Goal: Contribute content

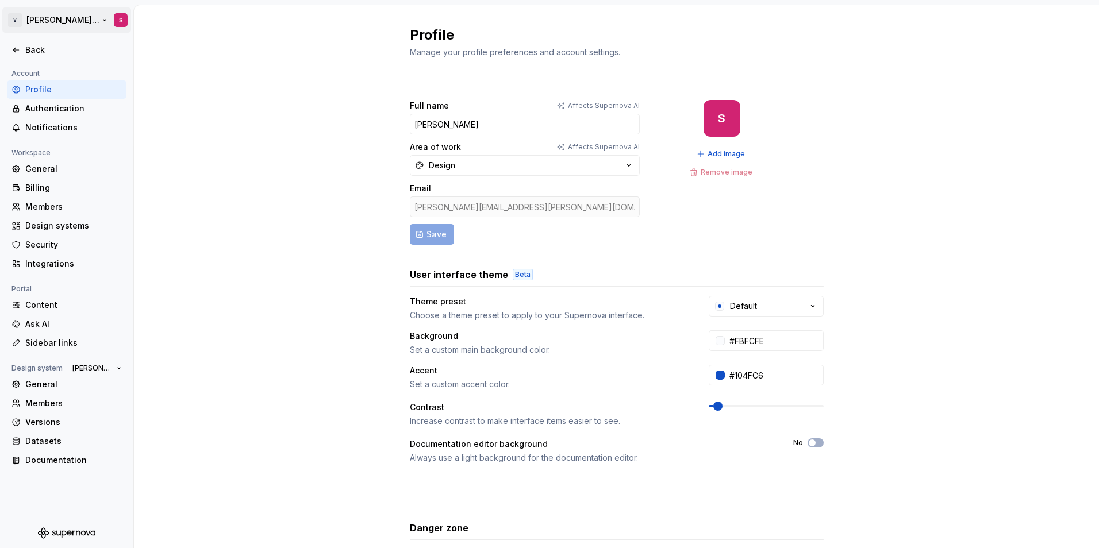
click at [47, 18] on html "V [PERSON_NAME] Brand Portal S Back Account Profile Authentication Notification…" at bounding box center [549, 274] width 1099 height 548
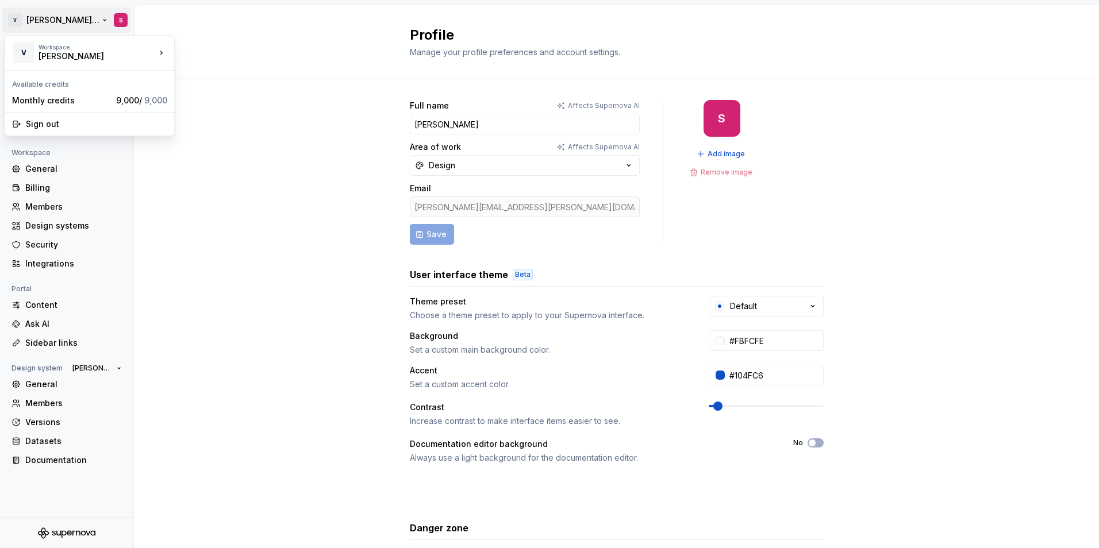
click at [260, 25] on html "V [PERSON_NAME] Brand Portal S Back Account Profile Authentication Notification…" at bounding box center [549, 274] width 1099 height 548
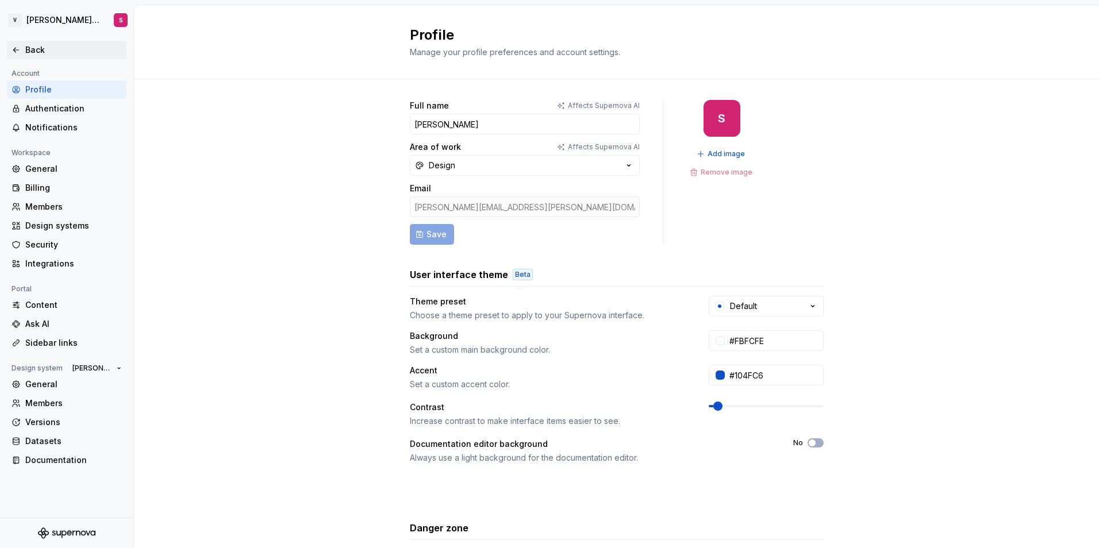
click at [38, 48] on div "Back" at bounding box center [73, 49] width 97 height 11
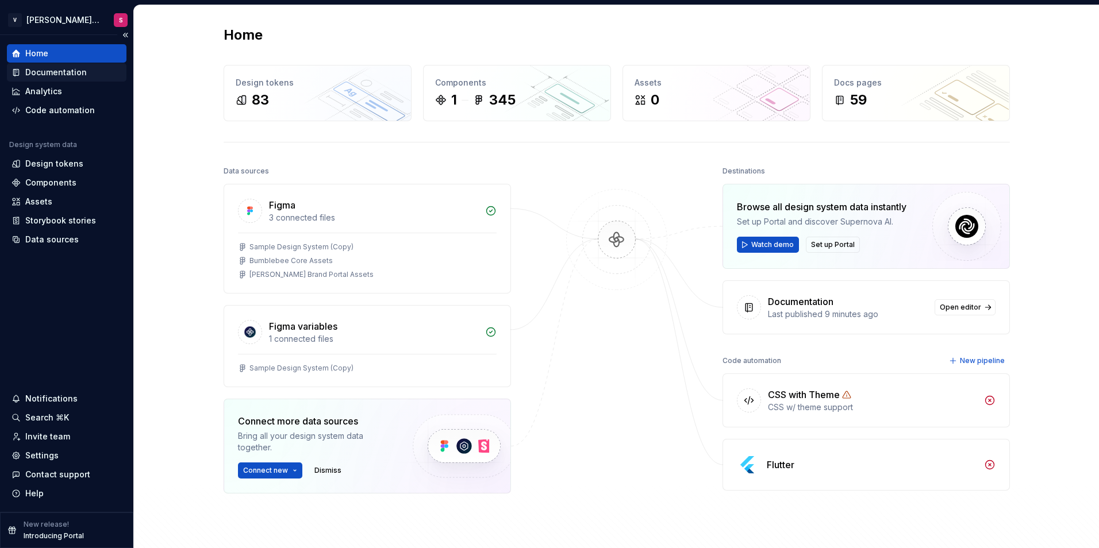
click at [47, 75] on div "Documentation" at bounding box center [56, 72] width 62 height 11
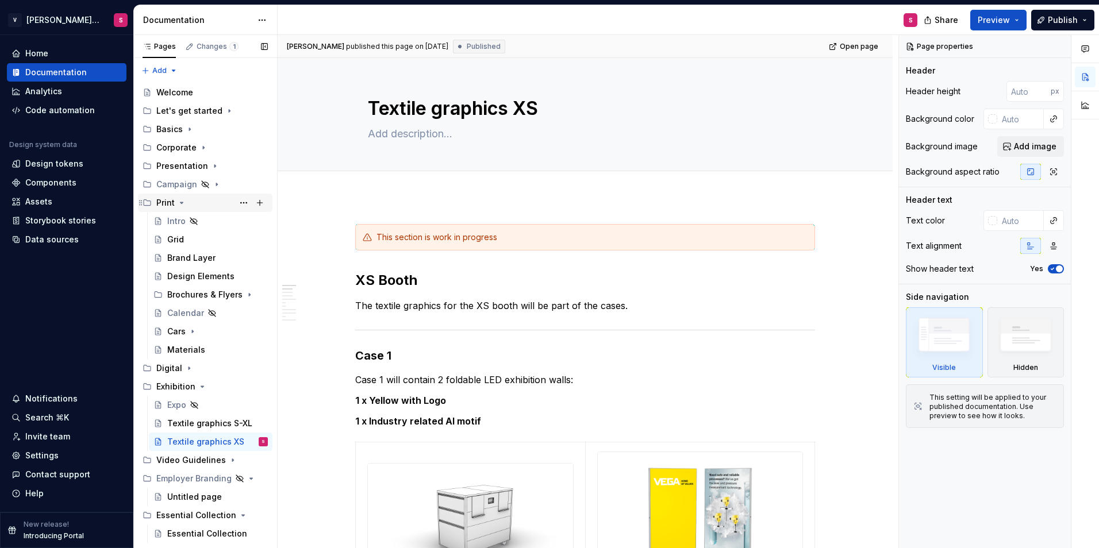
click at [177, 199] on icon "Page tree" at bounding box center [181, 202] width 9 height 9
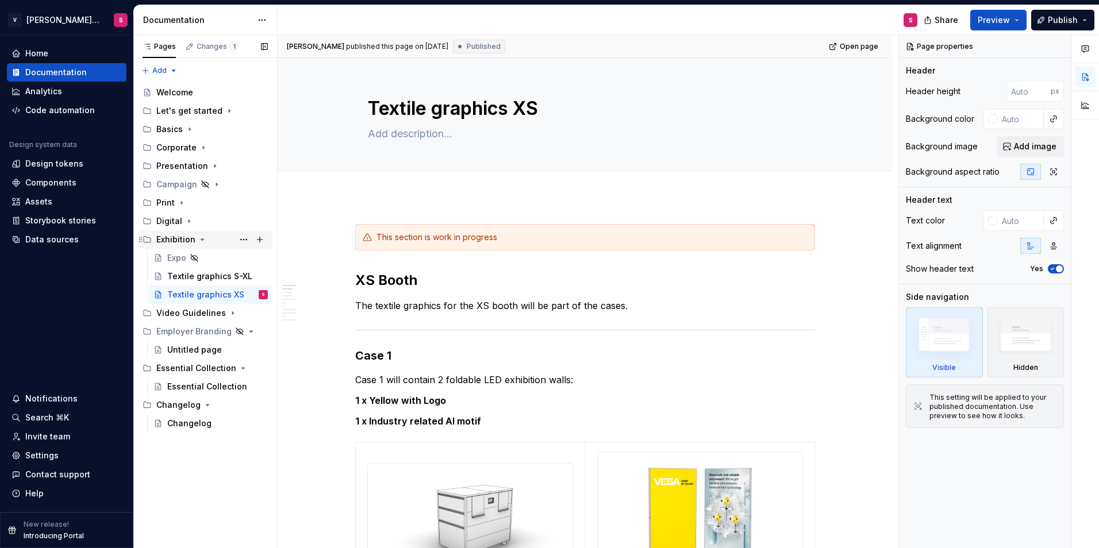
click at [200, 241] on icon "Page tree" at bounding box center [202, 239] width 9 height 9
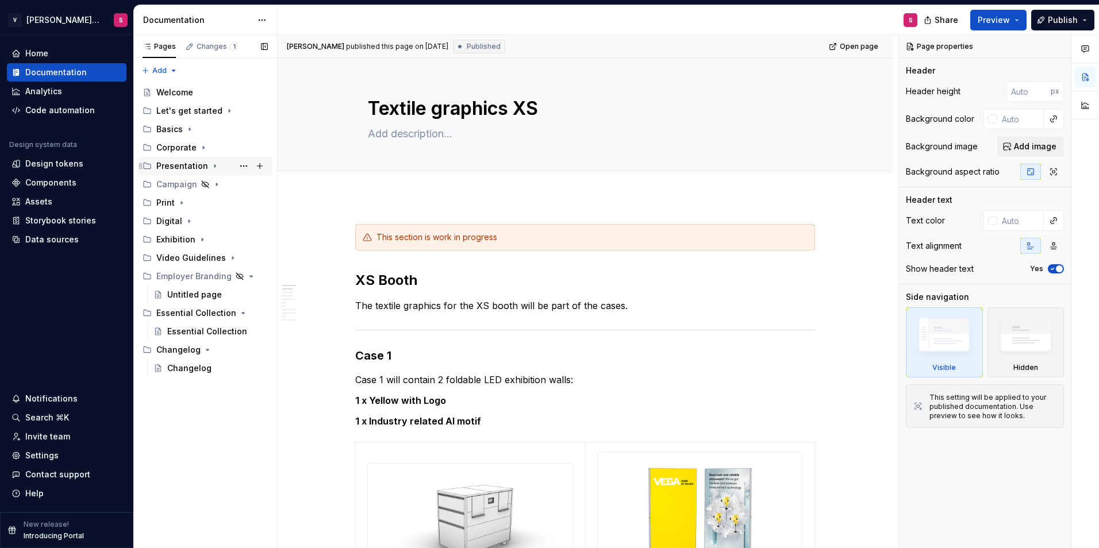
click at [210, 164] on icon "Page tree" at bounding box center [214, 166] width 9 height 9
click at [211, 165] on icon "Page tree" at bounding box center [214, 166] width 9 height 9
click at [188, 133] on icon "Page tree" at bounding box center [189, 129] width 9 height 9
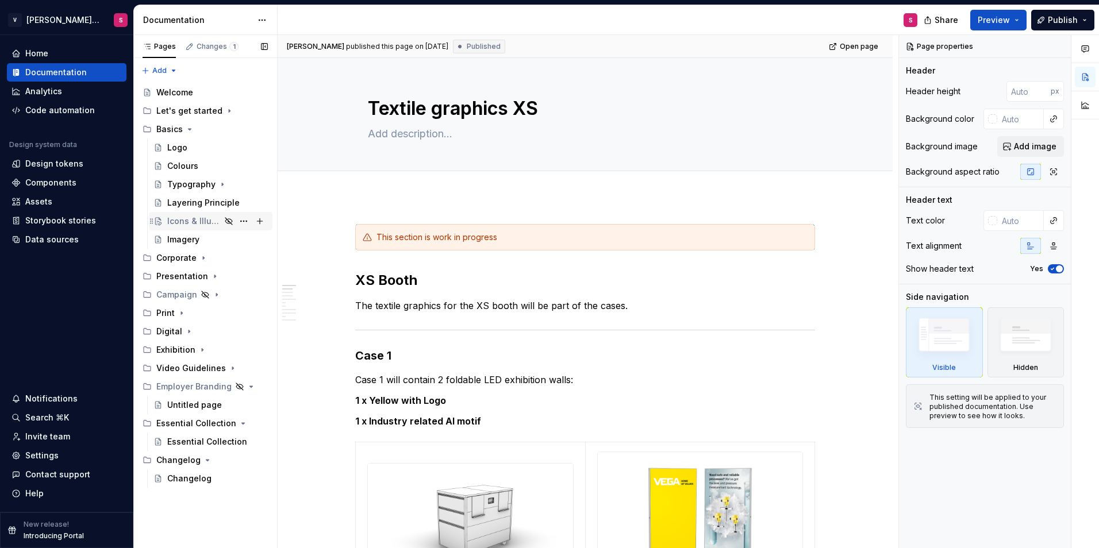
click at [226, 221] on icon "Page tree" at bounding box center [228, 221] width 7 height 7
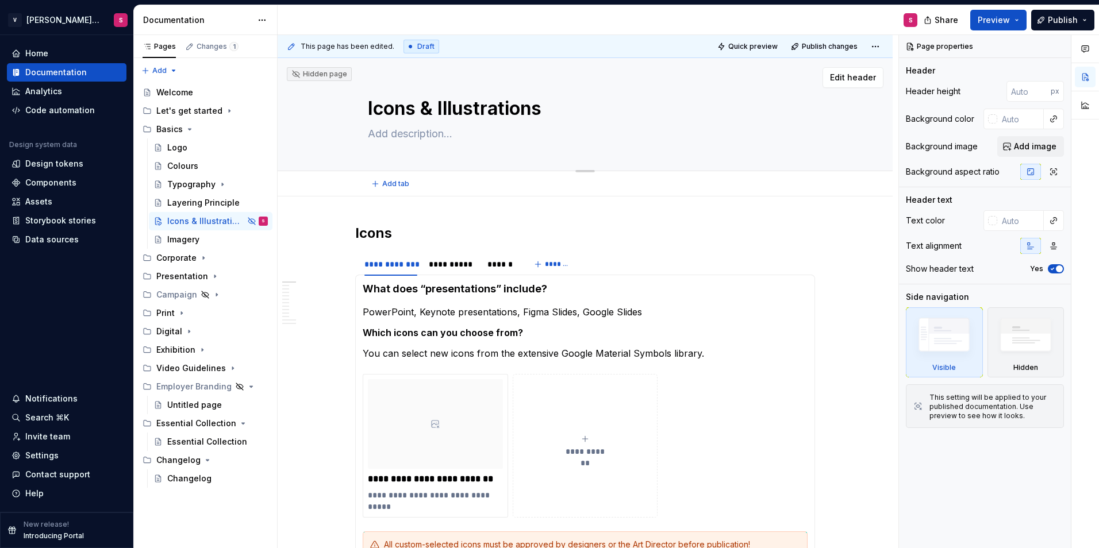
click at [529, 110] on textarea "Icons & Illustrations" at bounding box center [583, 109] width 435 height 28
click at [422, 107] on textarea "Icons & Illustrations" at bounding box center [583, 109] width 435 height 28
drag, startPoint x: 418, startPoint y: 109, endPoint x: 631, endPoint y: 110, distance: 212.7
click at [631, 110] on textarea "Icons & Illustrations" at bounding box center [583, 109] width 435 height 28
type textarea "*"
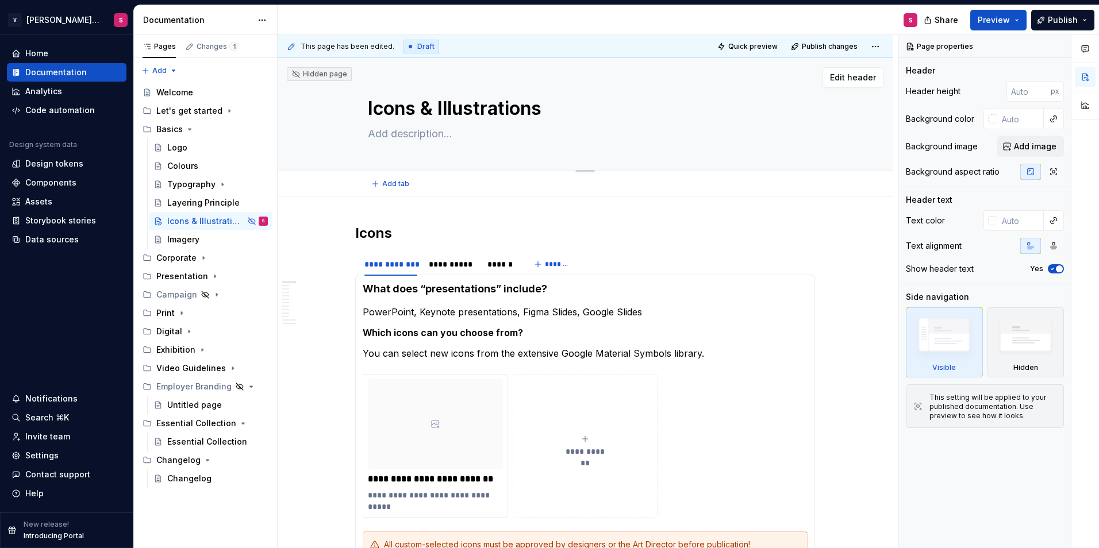
type textarea "Icons"
type textarea "*"
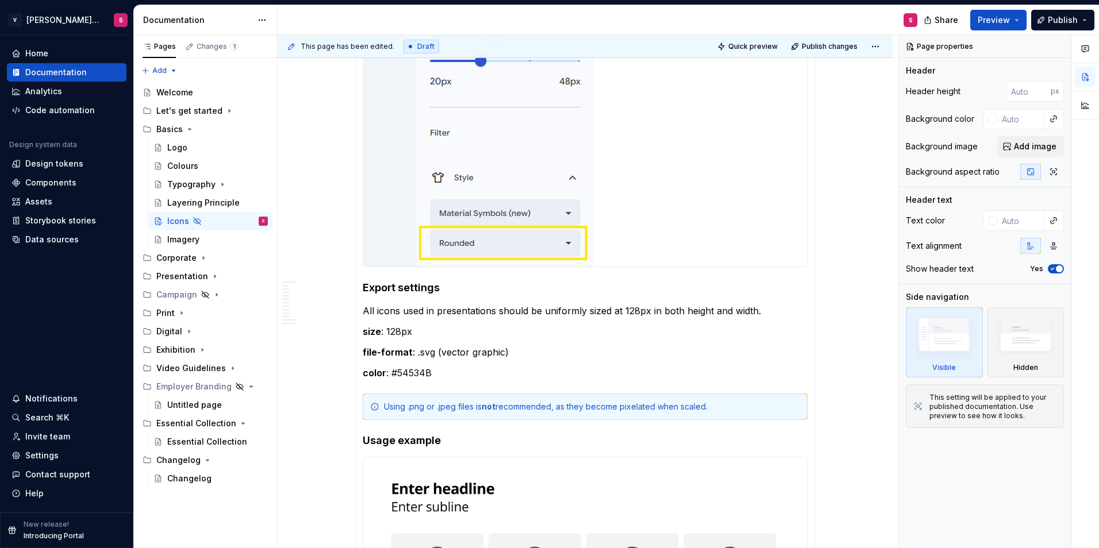
scroll to position [1512, 0]
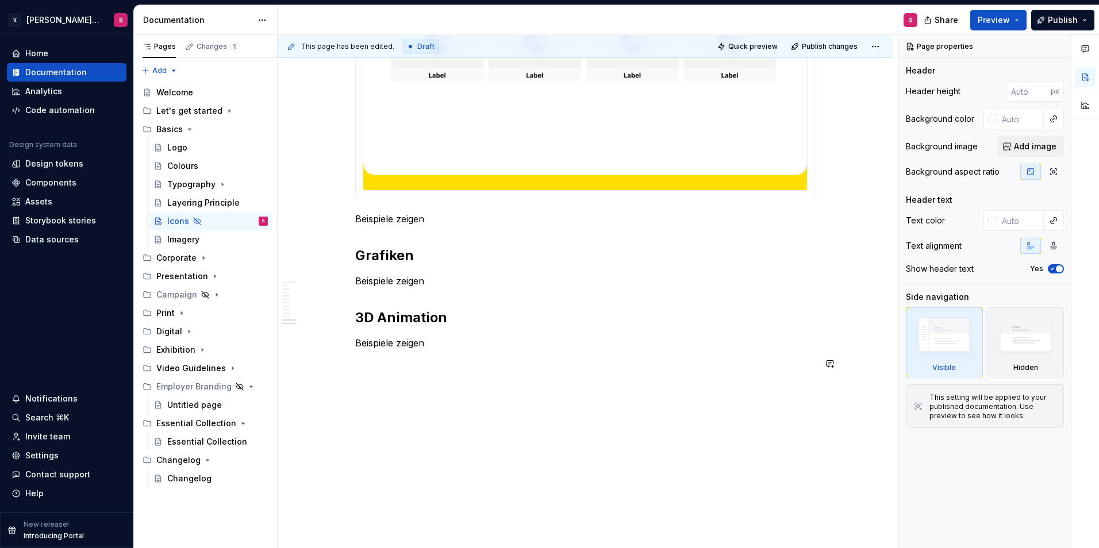
type textarea "Icons"
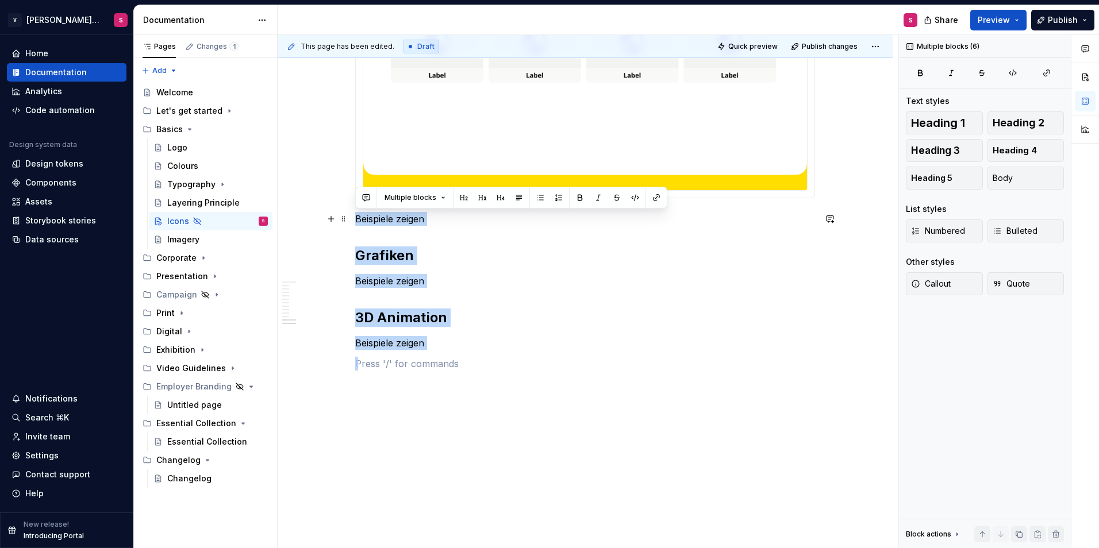
drag, startPoint x: 440, startPoint y: 351, endPoint x: 351, endPoint y: 214, distance: 164.0
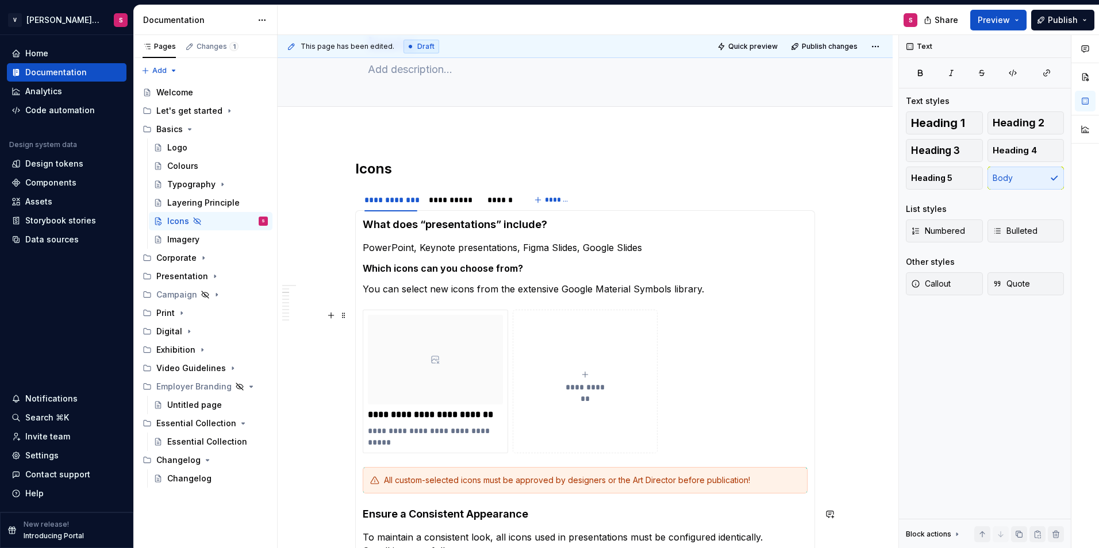
scroll to position [0, 0]
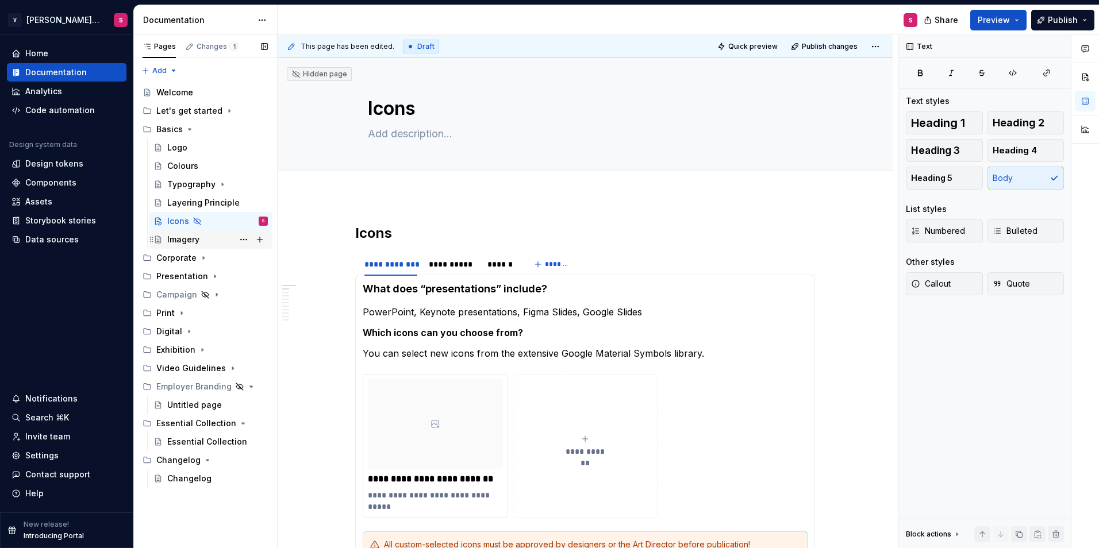
click at [182, 245] on div "Imagery" at bounding box center [183, 239] width 32 height 11
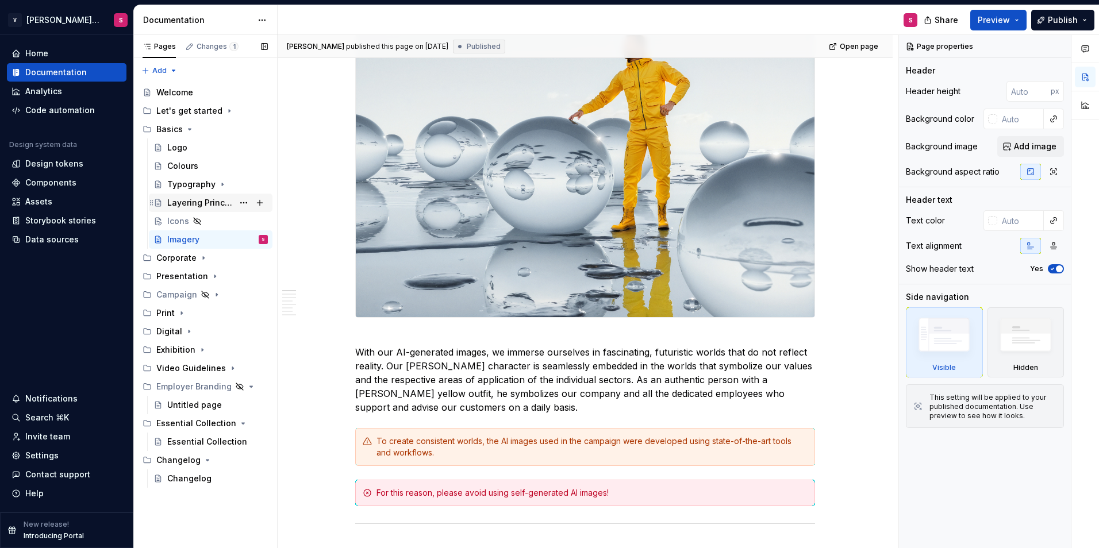
scroll to position [345, 0]
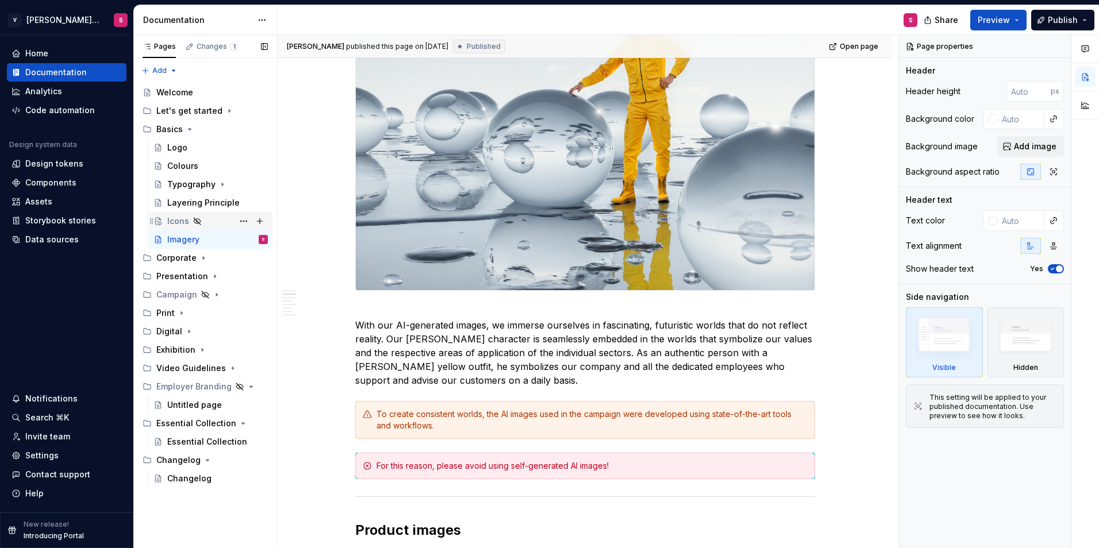
click at [162, 220] on icon "Page tree" at bounding box center [157, 221] width 9 height 9
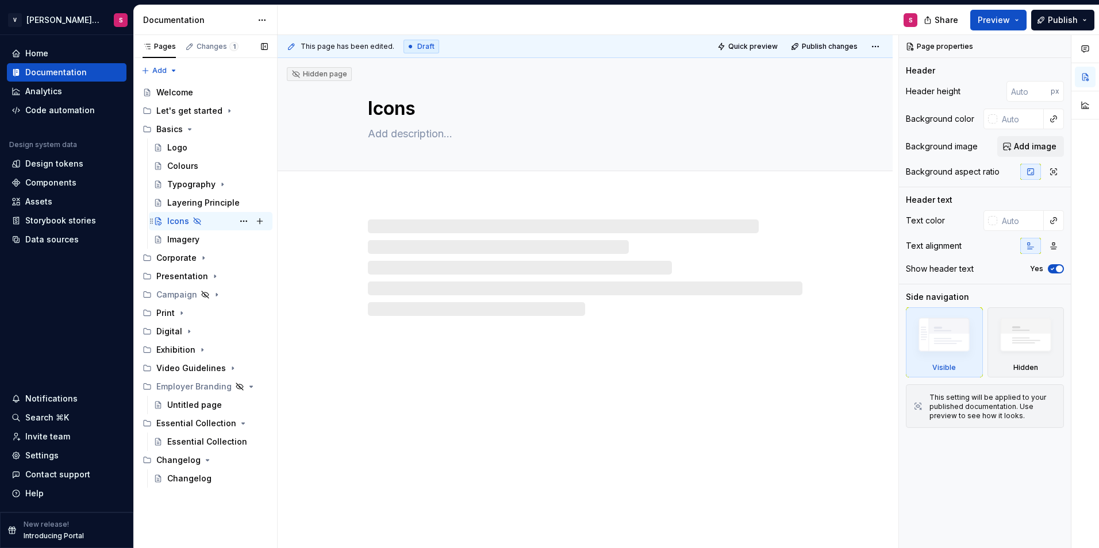
click at [197, 223] on icon "Page tree" at bounding box center [197, 221] width 9 height 9
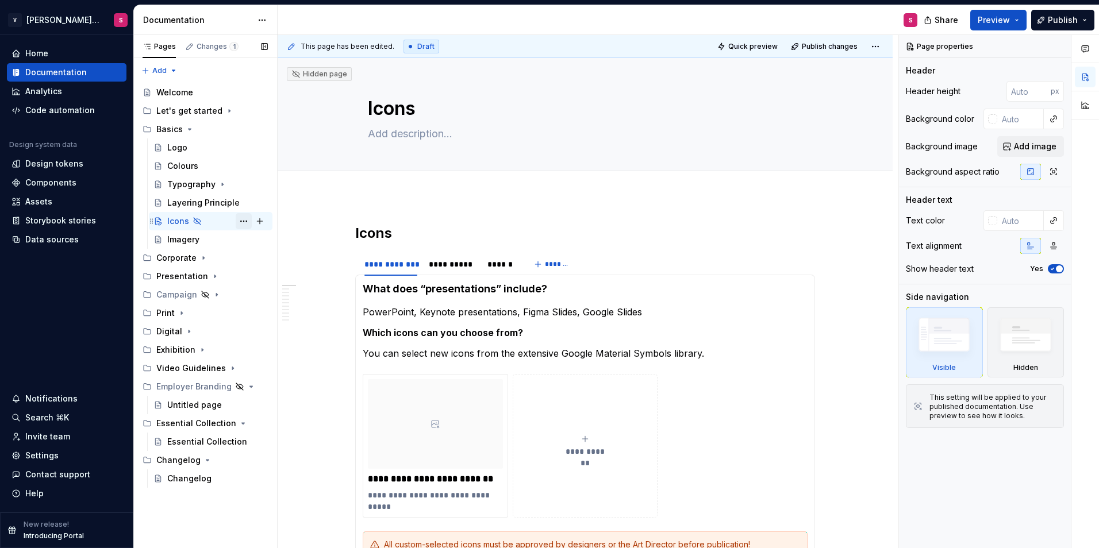
click at [245, 221] on button "Page tree" at bounding box center [244, 221] width 16 height 16
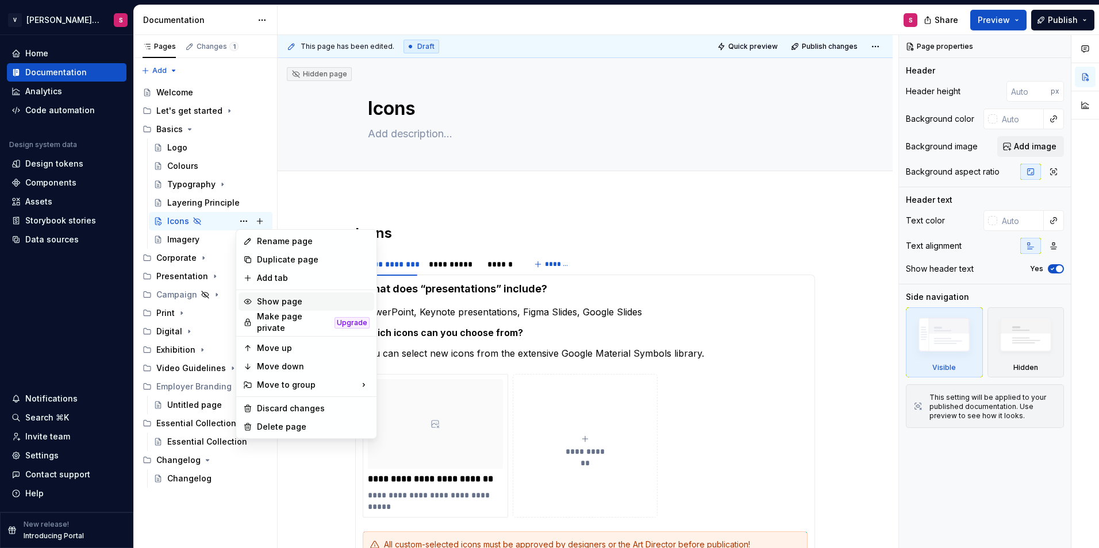
click at [271, 298] on div "Show page" at bounding box center [313, 301] width 113 height 11
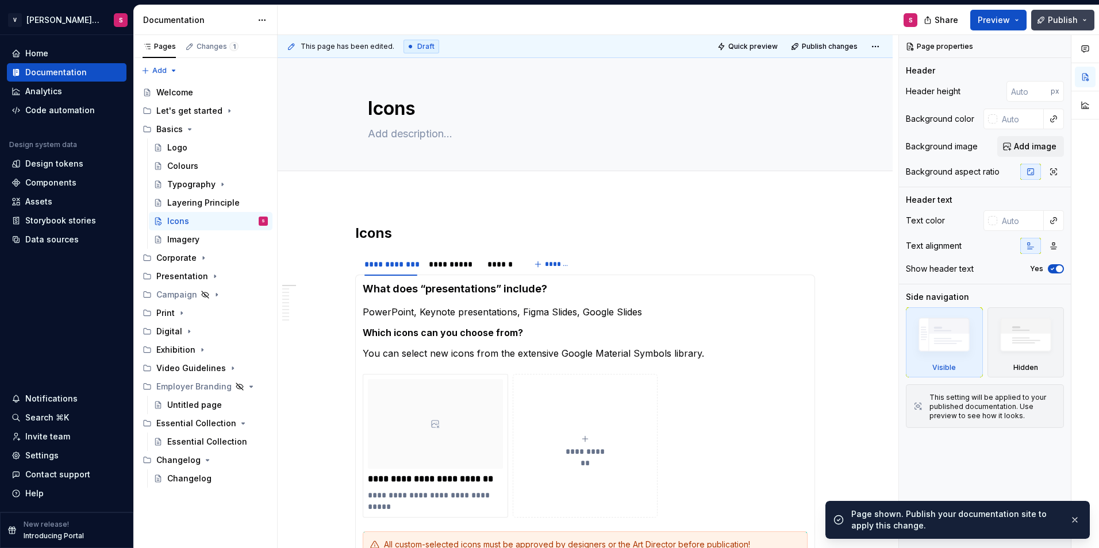
click at [1061, 18] on span "Publish" at bounding box center [1063, 19] width 30 height 11
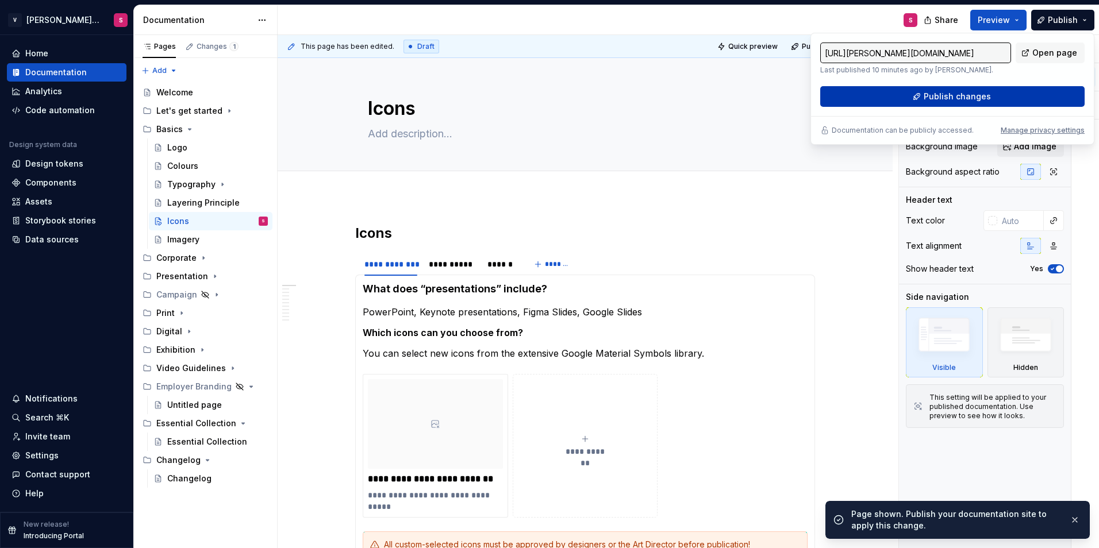
click at [944, 91] on span "Publish changes" at bounding box center [957, 96] width 67 height 11
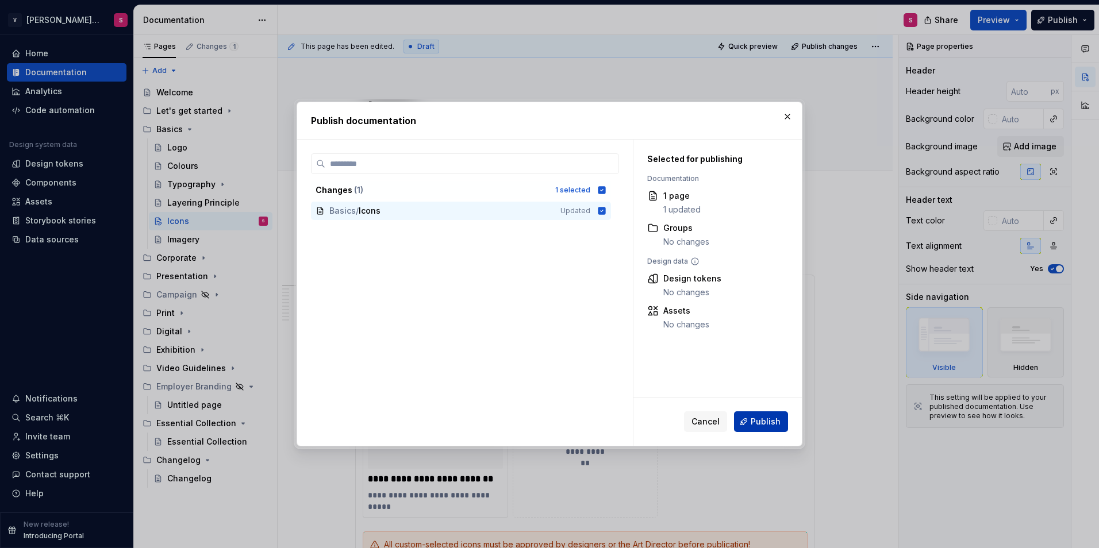
click at [755, 425] on span "Publish" at bounding box center [766, 421] width 30 height 11
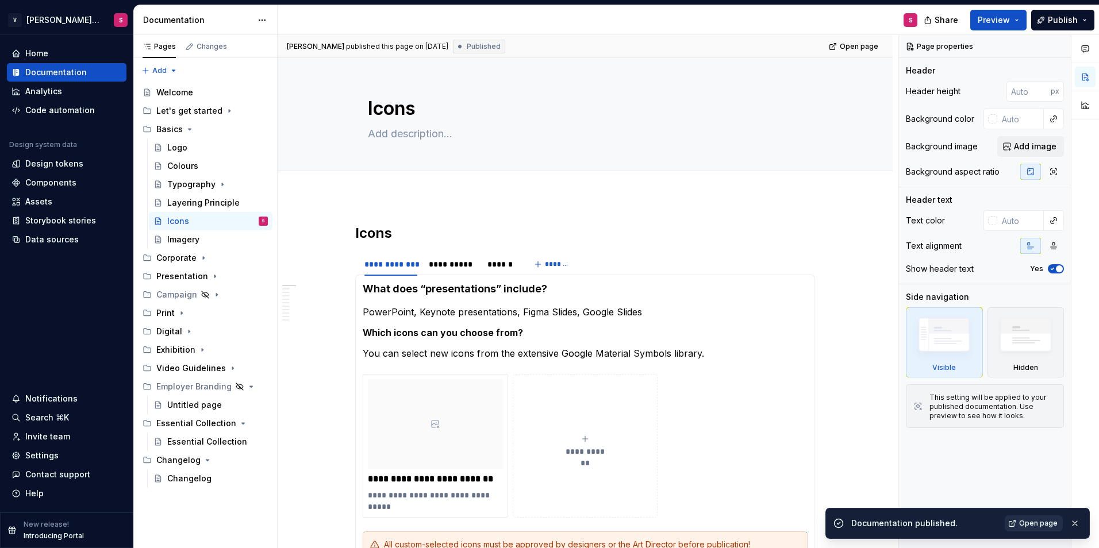
click at [1030, 524] on span "Open page" at bounding box center [1038, 523] width 39 height 9
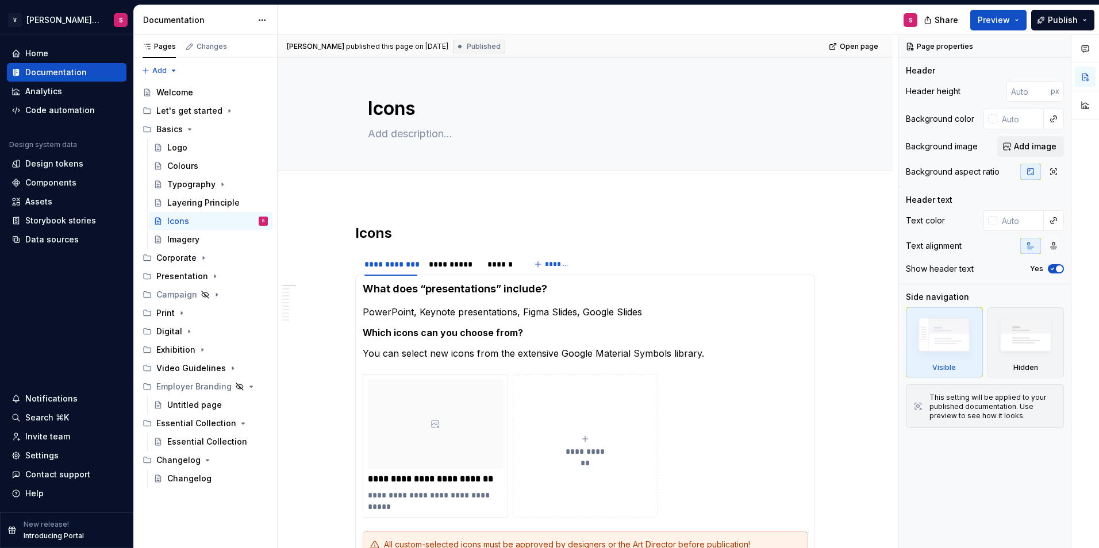
type textarea "*"
